Goal: Information Seeking & Learning: Learn about a topic

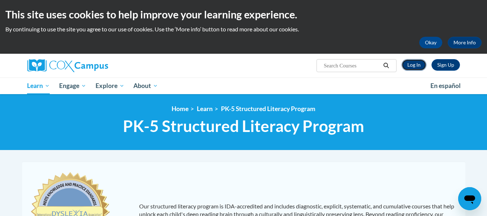
click at [416, 66] on link "Log In" at bounding box center [414, 65] width 25 height 12
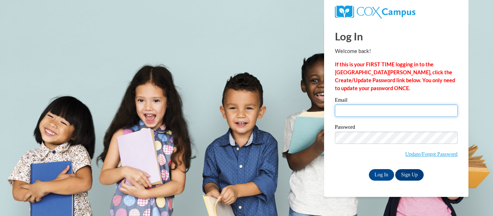
click at [364, 109] on input "Email" at bounding box center [396, 111] width 123 height 12
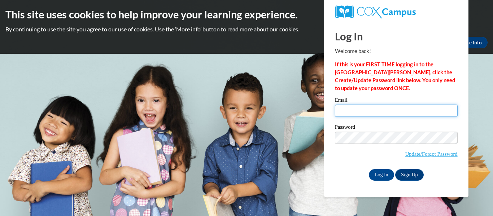
type input "[EMAIL_ADDRESS][DOMAIN_NAME]"
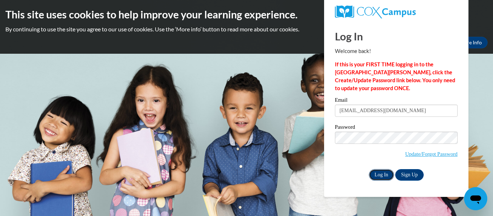
click at [379, 171] on input "Log In" at bounding box center [381, 175] width 25 height 12
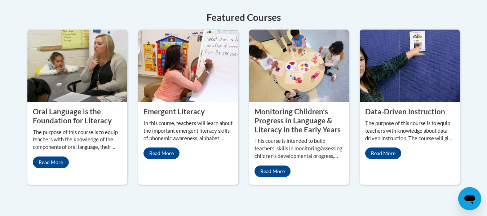
scroll to position [656, 0]
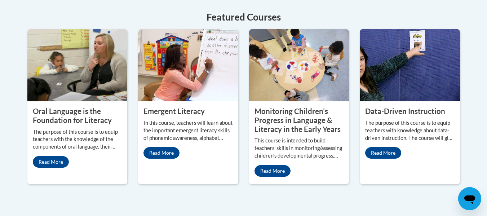
click at [291, 143] on p "This course is intended to build teachers’ skills in monitoring/assessing child…" at bounding box center [299, 148] width 89 height 23
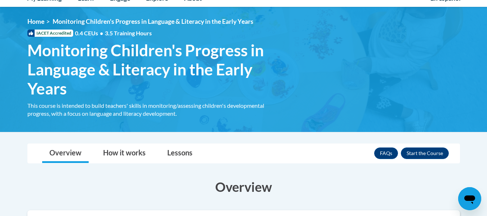
scroll to position [87, 0]
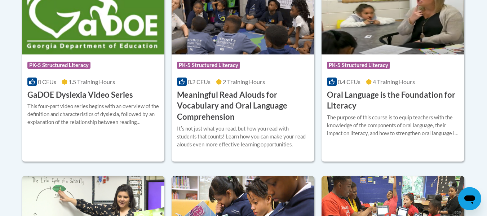
scroll to position [525, 0]
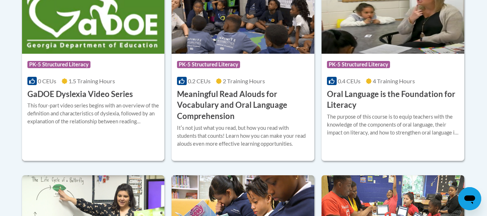
click at [86, 69] on span "PK-5 Structured Literacy" at bounding box center [59, 65] width 65 height 9
